Goal: Find specific page/section: Find specific page/section

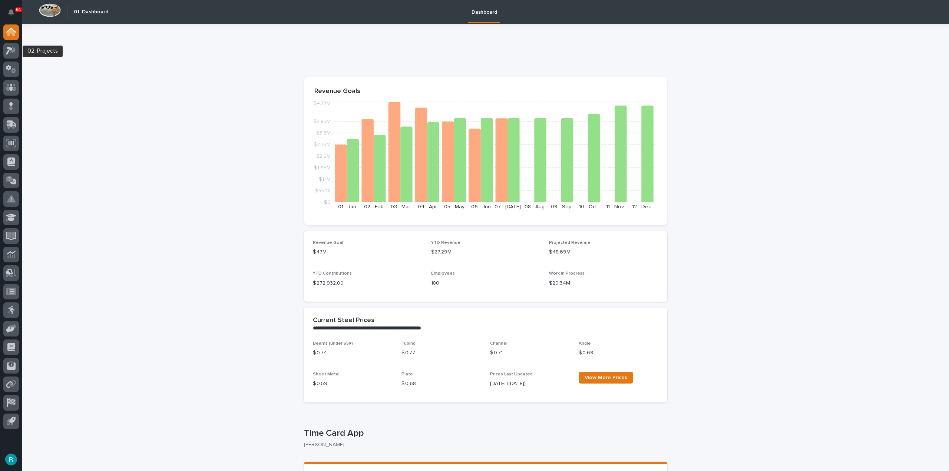
click at [10, 59] on div at bounding box center [11, 52] width 16 height 19
click at [10, 54] on icon at bounding box center [11, 50] width 11 height 9
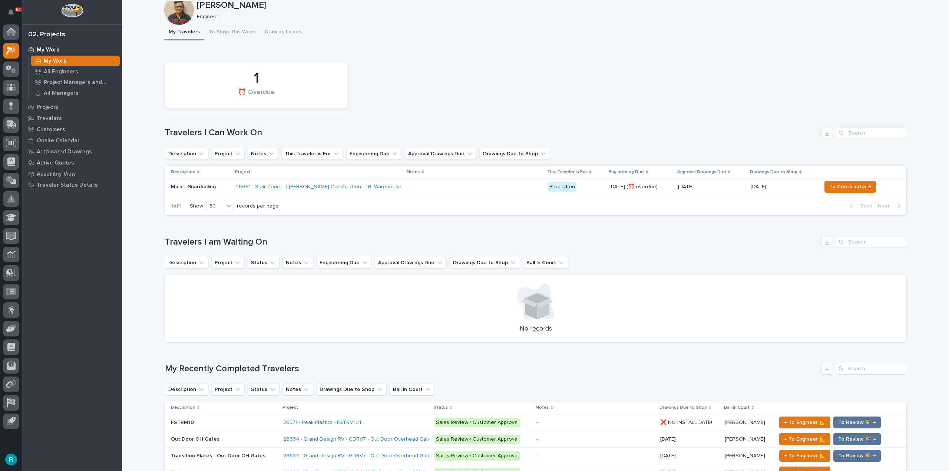
scroll to position [185, 0]
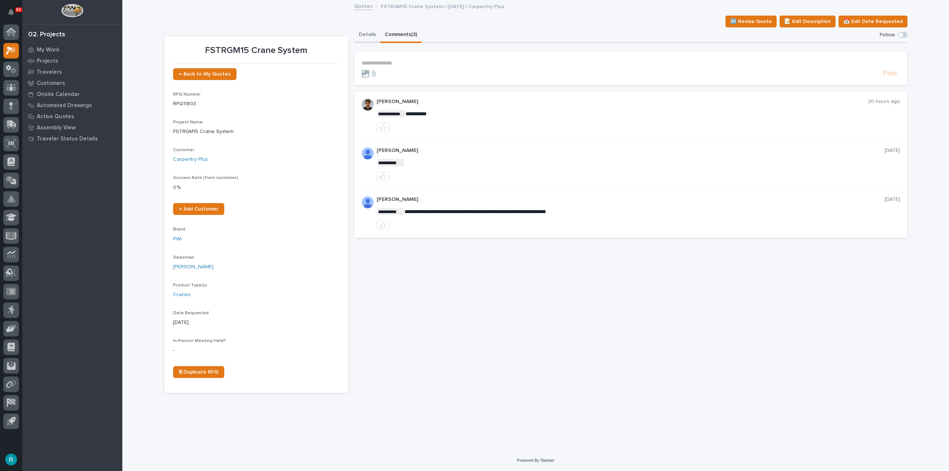
click at [358, 32] on button "Details" at bounding box center [367, 35] width 26 height 16
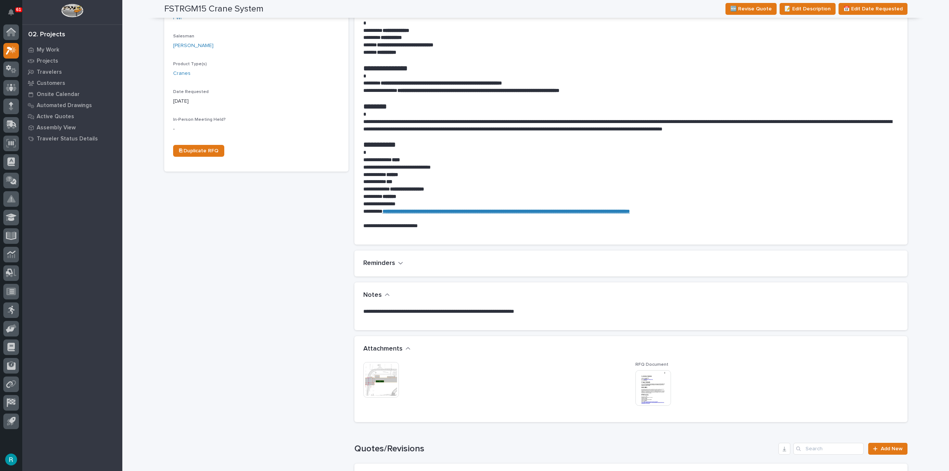
scroll to position [222, 0]
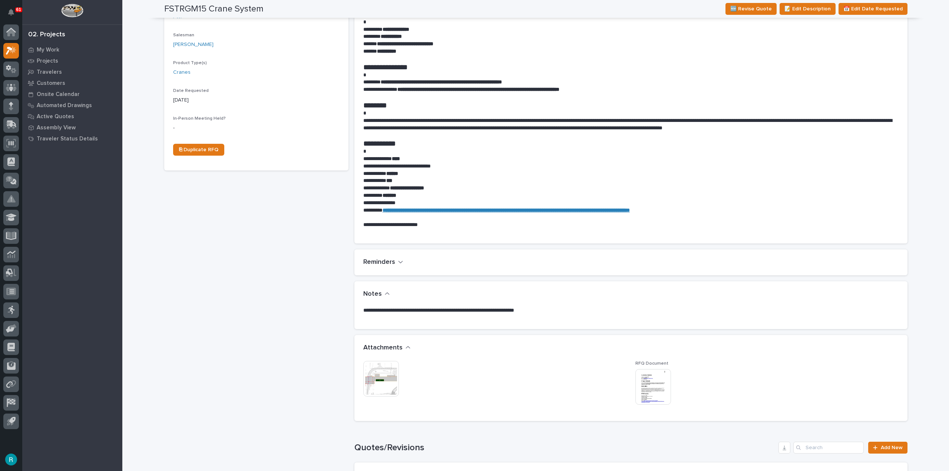
click at [376, 382] on img at bounding box center [381, 379] width 36 height 36
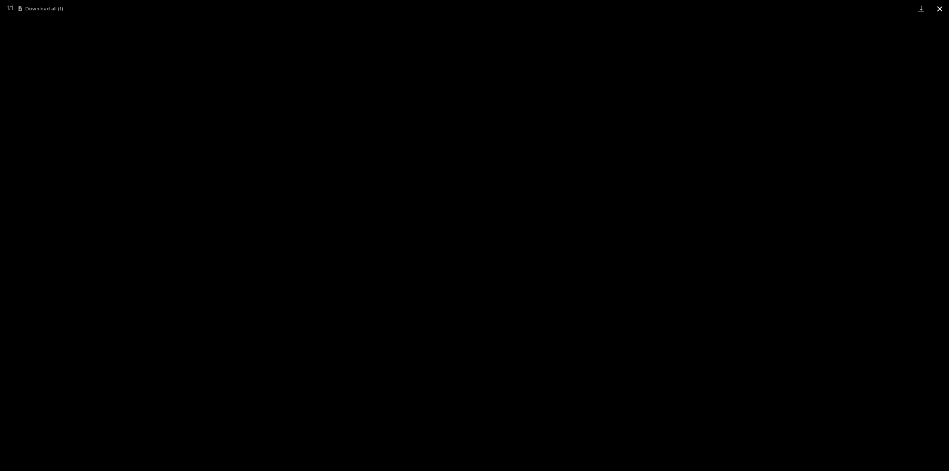
click at [936, 10] on button "Close gallery" at bounding box center [939, 8] width 19 height 17
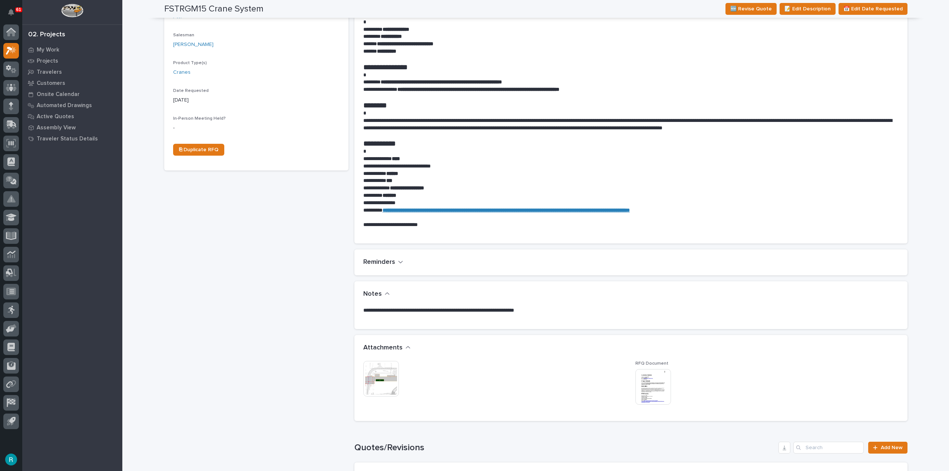
click at [646, 380] on img at bounding box center [653, 387] width 36 height 36
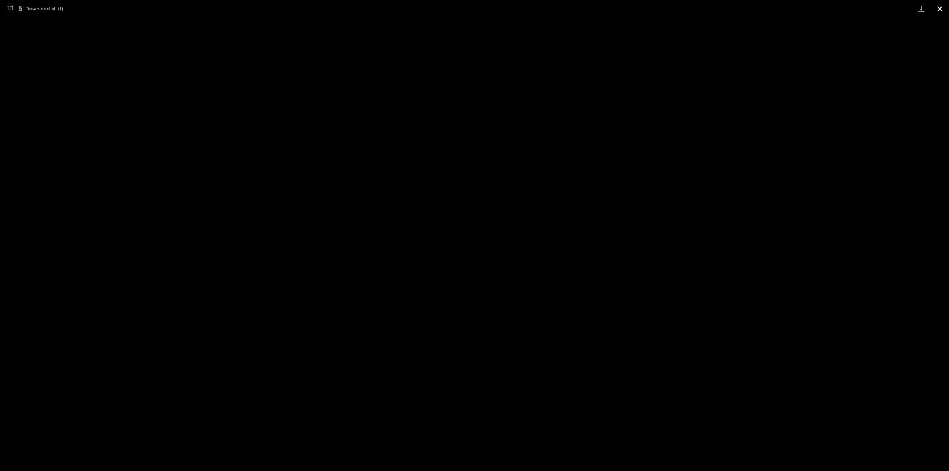
click at [939, 8] on button "Close gallery" at bounding box center [939, 8] width 19 height 17
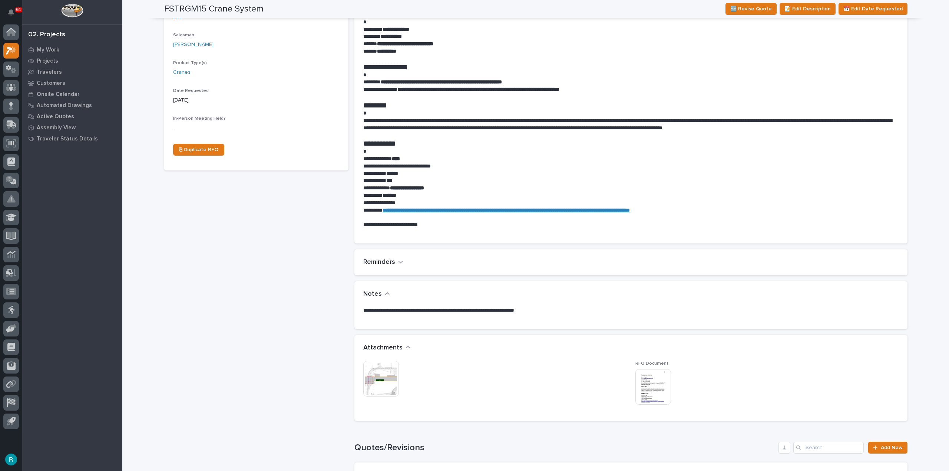
click at [382, 378] on img at bounding box center [381, 379] width 36 height 36
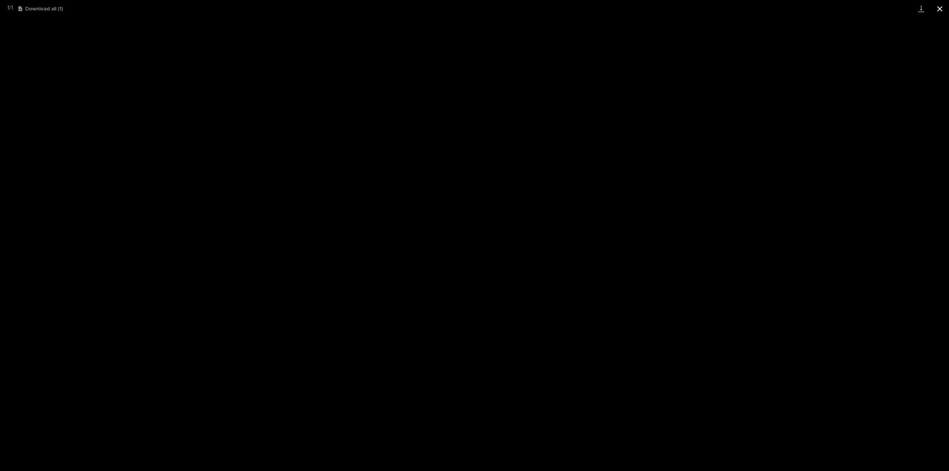
click at [940, 11] on button "Close gallery" at bounding box center [939, 8] width 19 height 17
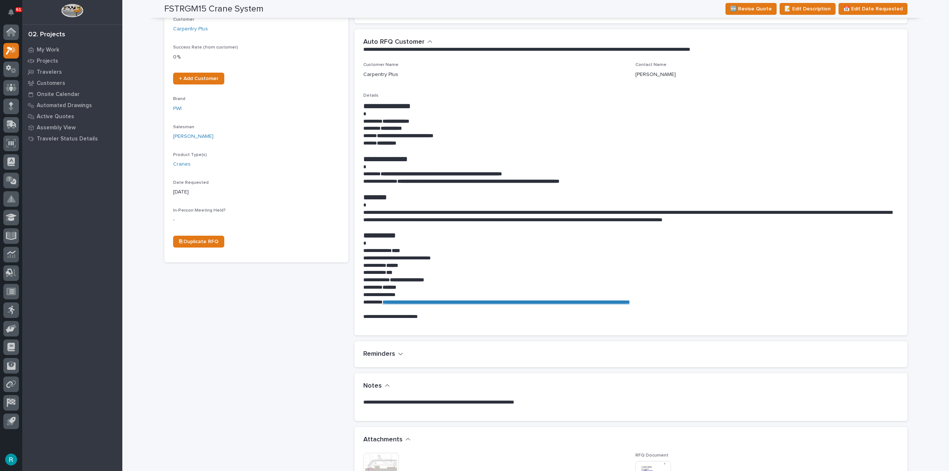
scroll to position [0, 0]
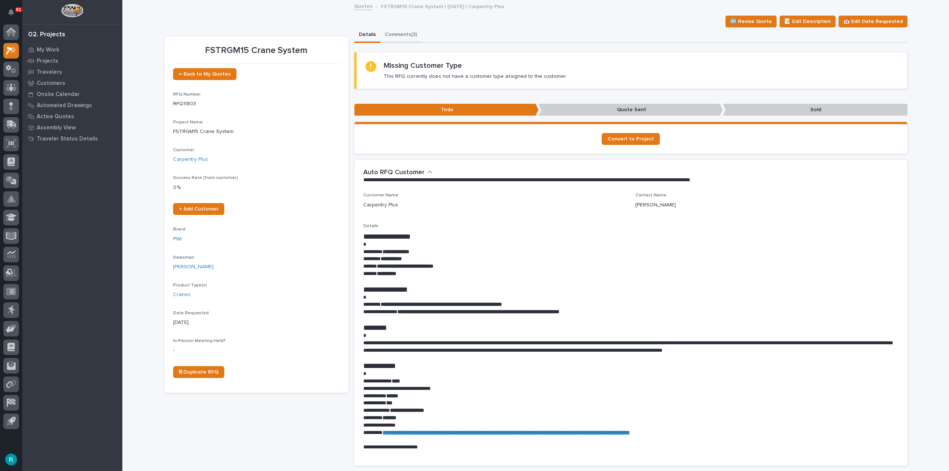
click at [408, 34] on button "Comments (3)" at bounding box center [400, 35] width 41 height 16
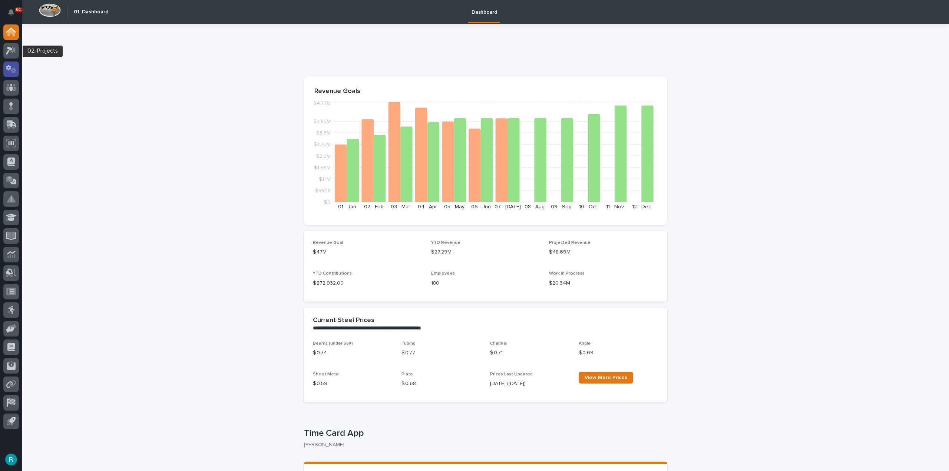
click at [14, 62] on div at bounding box center [11, 70] width 16 height 16
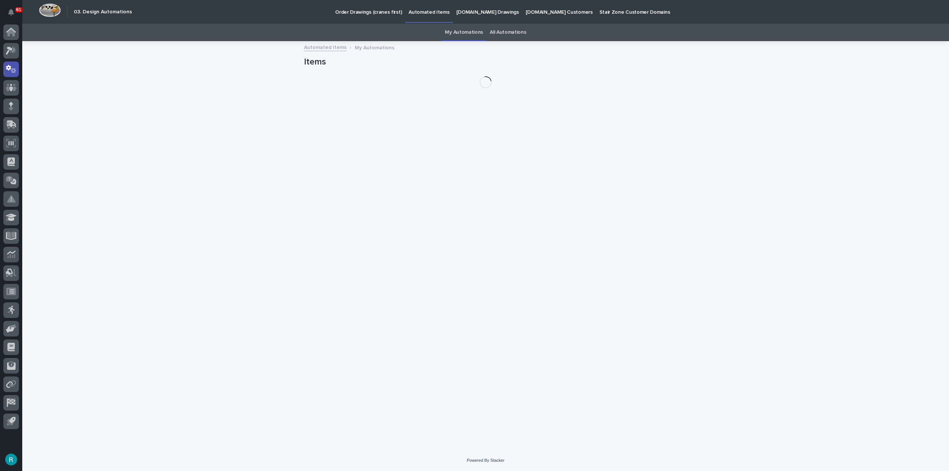
click at [499, 30] on link "All Automations" at bounding box center [508, 32] width 36 height 17
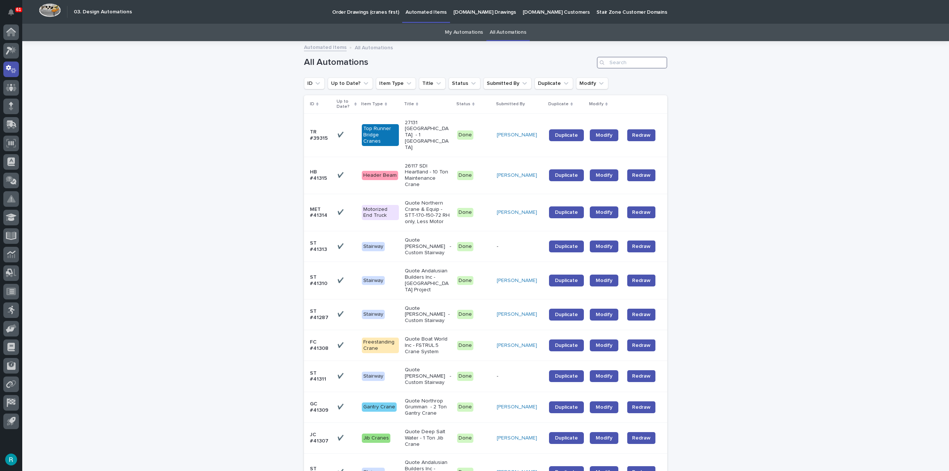
click at [628, 66] on input "Search" at bounding box center [632, 63] width 70 height 12
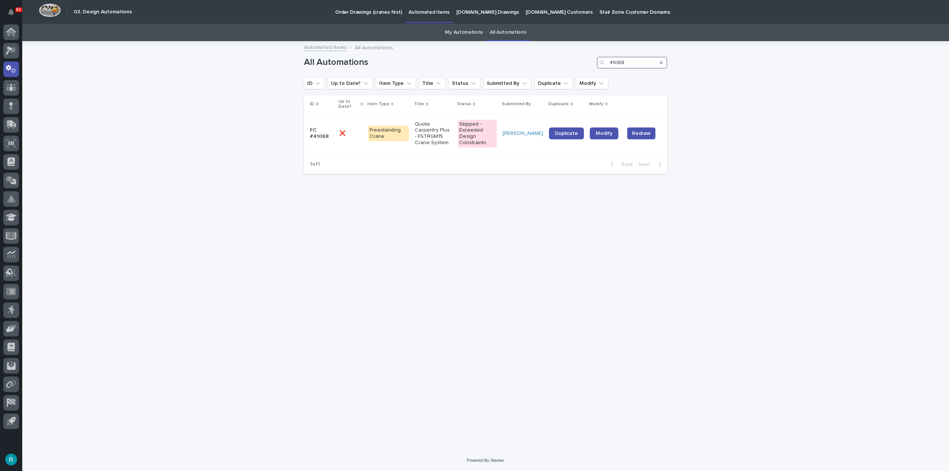
click at [628, 66] on input "41068" at bounding box center [632, 63] width 70 height 12
click at [633, 63] on input "41069" at bounding box center [632, 63] width 70 height 12
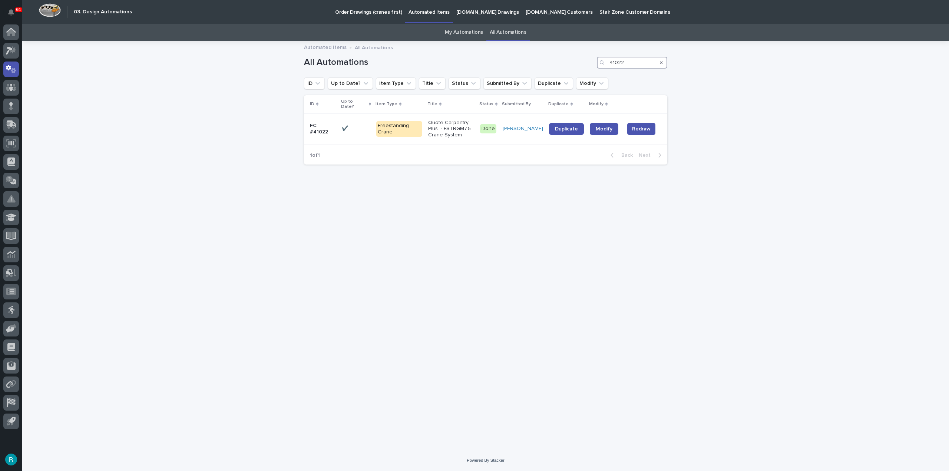
click at [636, 62] on input "41022" at bounding box center [632, 63] width 70 height 12
click at [627, 66] on input "41025" at bounding box center [632, 63] width 70 height 12
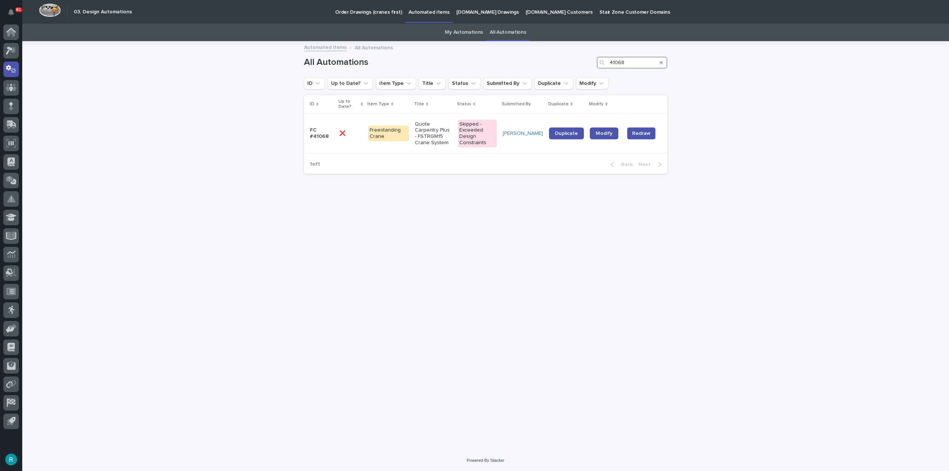
click at [629, 65] on input "41068" at bounding box center [632, 63] width 70 height 12
type input "41069"
